Goal: Navigation & Orientation: Go to known website

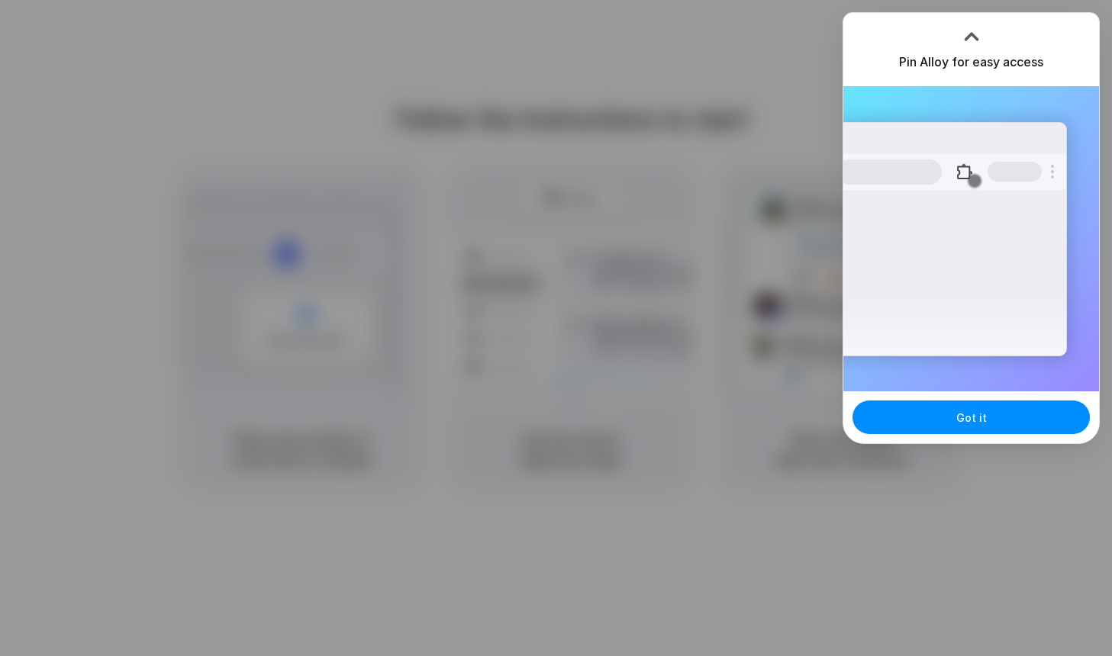
click at [851, 132] on div "Extensions Alloy · AI Prototyping for..." at bounding box center [951, 239] width 230 height 234
click at [777, 106] on div at bounding box center [556, 328] width 1112 height 656
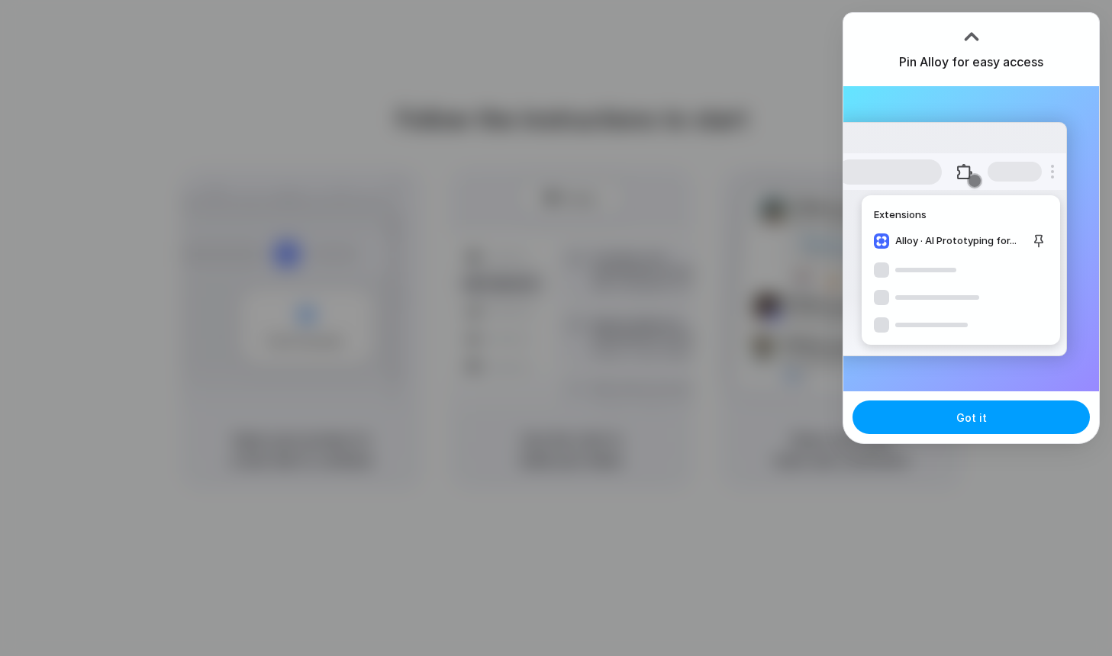
click at [924, 420] on button "Got it" at bounding box center [971, 418] width 237 height 34
